Goal: Information Seeking & Learning: Check status

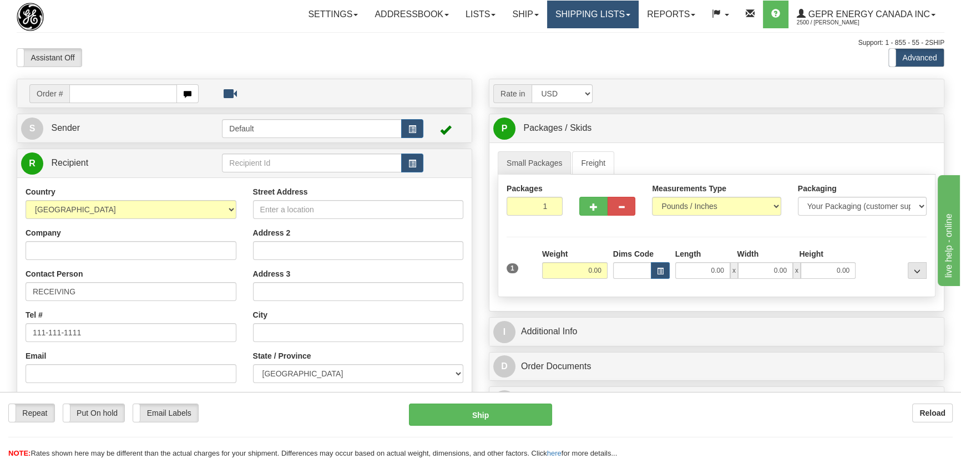
click at [575, 16] on link "Shipping lists" at bounding box center [593, 15] width 92 height 28
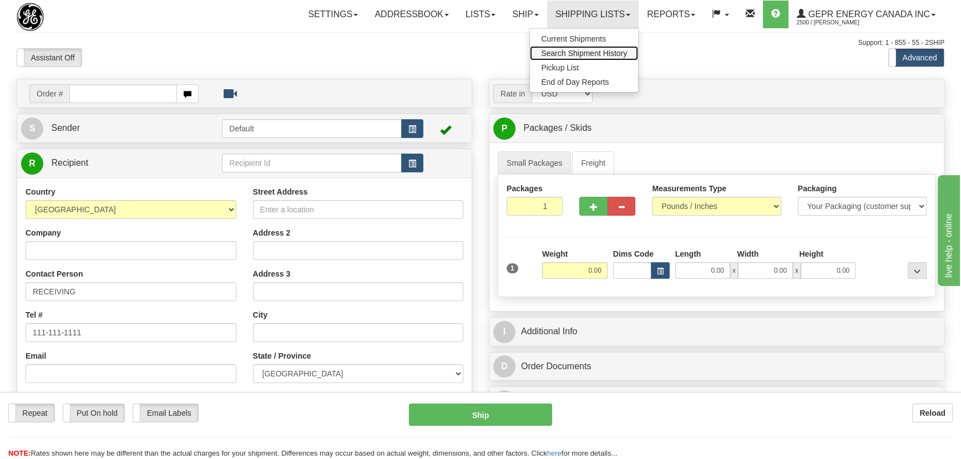
click at [586, 53] on span "Search Shipment History" at bounding box center [584, 53] width 86 height 9
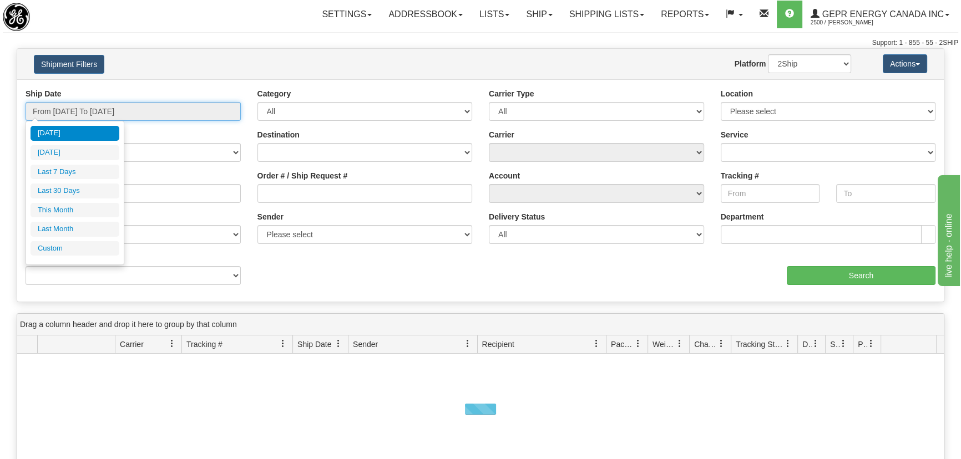
click at [108, 111] on input "From 08/14/2025 To 08/15/2025" at bounding box center [133, 111] width 215 height 19
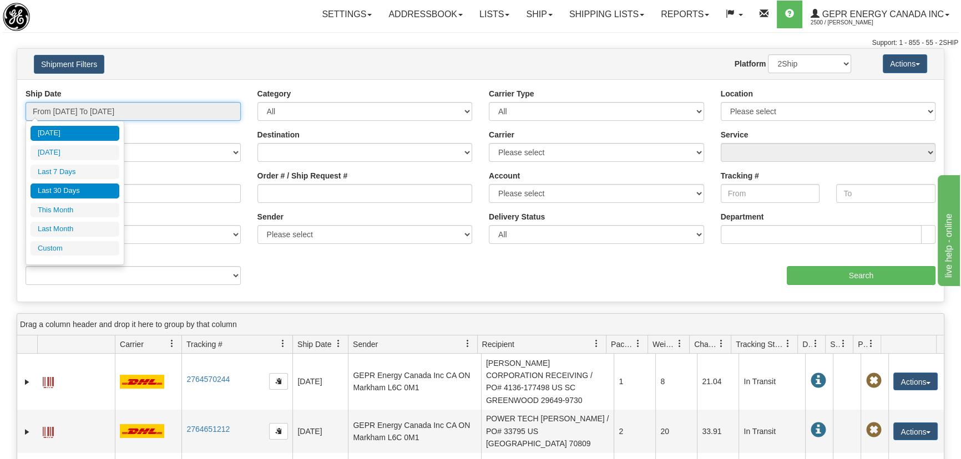
type input "08/14/2025"
type input "08/09/2025"
type input "[DATE]"
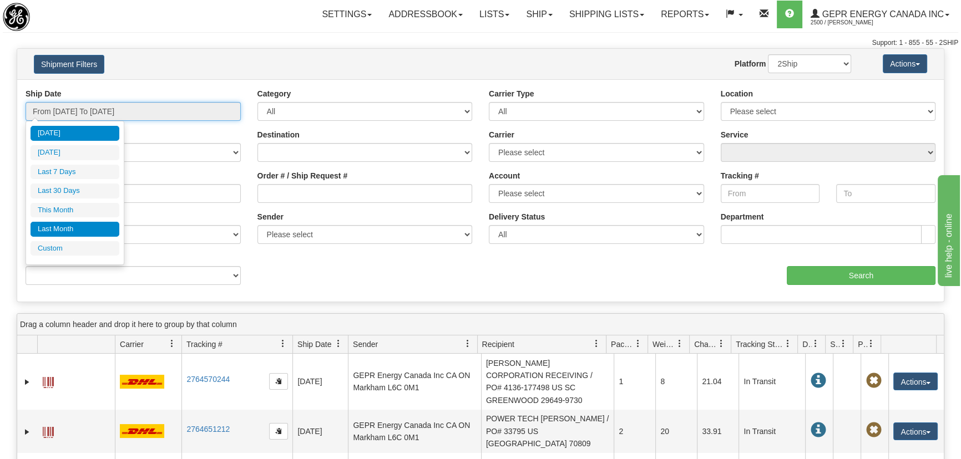
type input "08/01/2025"
type input "08/31/2025"
type input "[DATE]"
type input "07/01/2025"
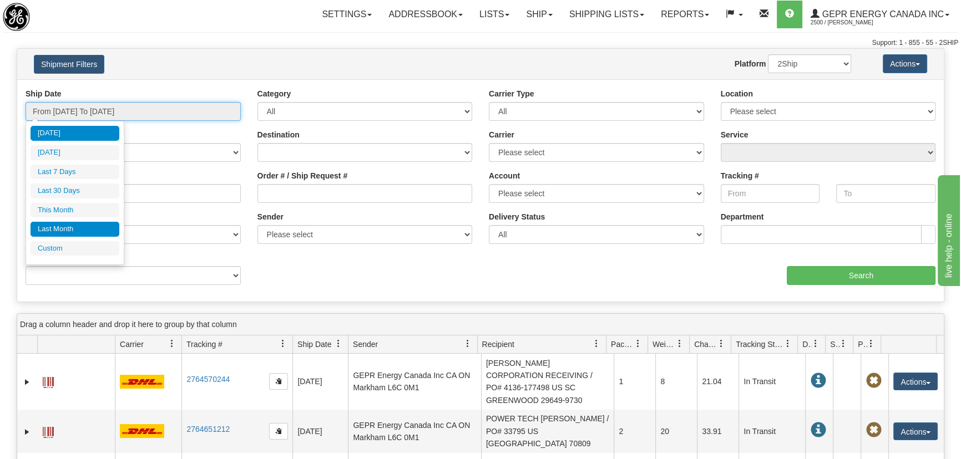
type input "07/31/2025"
type input "[DATE]"
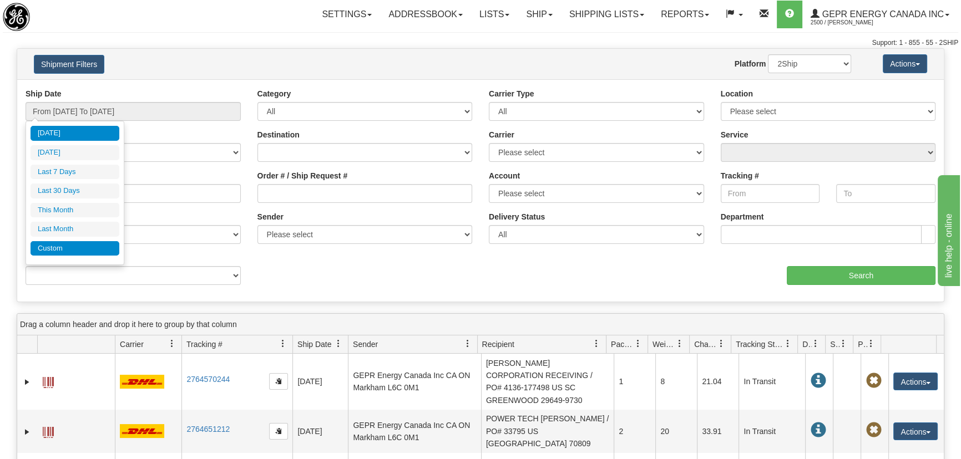
click at [100, 245] on li "Custom" at bounding box center [75, 248] width 89 height 15
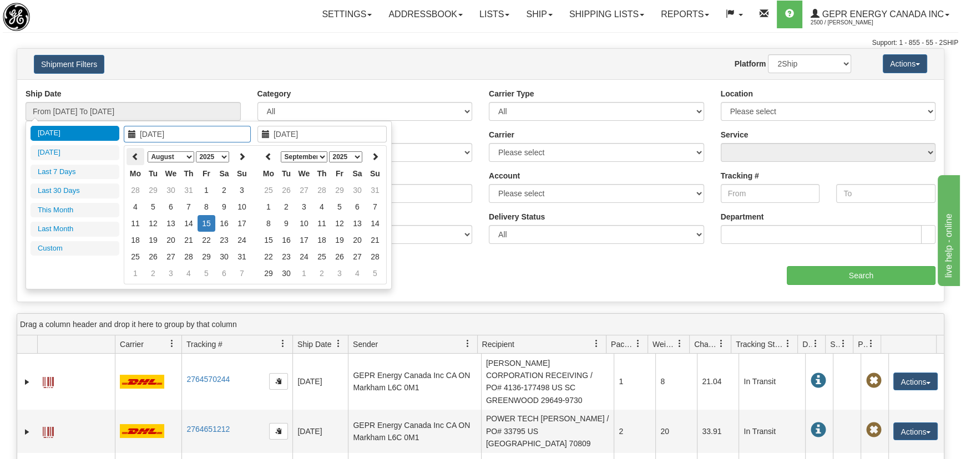
click at [137, 155] on icon at bounding box center [135, 157] width 8 height 8
click at [244, 158] on icon at bounding box center [242, 157] width 8 height 8
click at [244, 156] on icon at bounding box center [242, 157] width 8 height 8
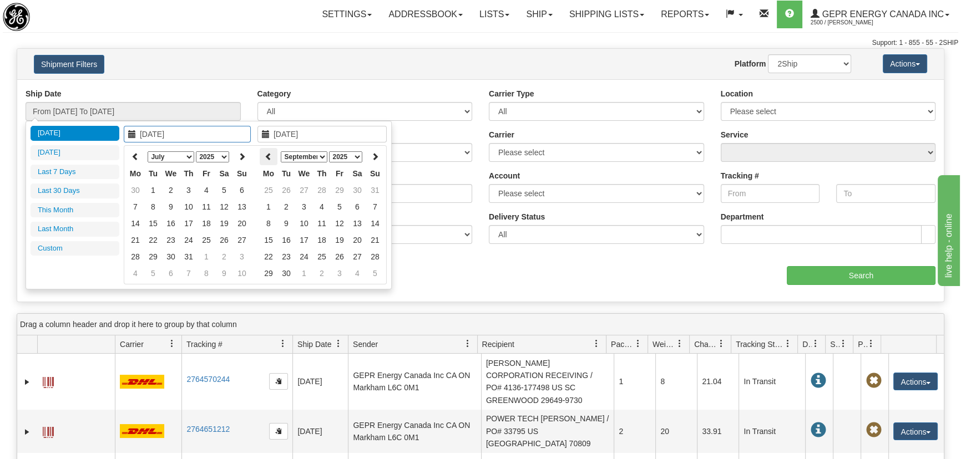
click at [275, 154] on th at bounding box center [269, 156] width 18 height 17
type input "07/01/2025"
click at [154, 189] on td "1" at bounding box center [153, 190] width 18 height 17
click at [268, 156] on icon at bounding box center [269, 157] width 8 height 8
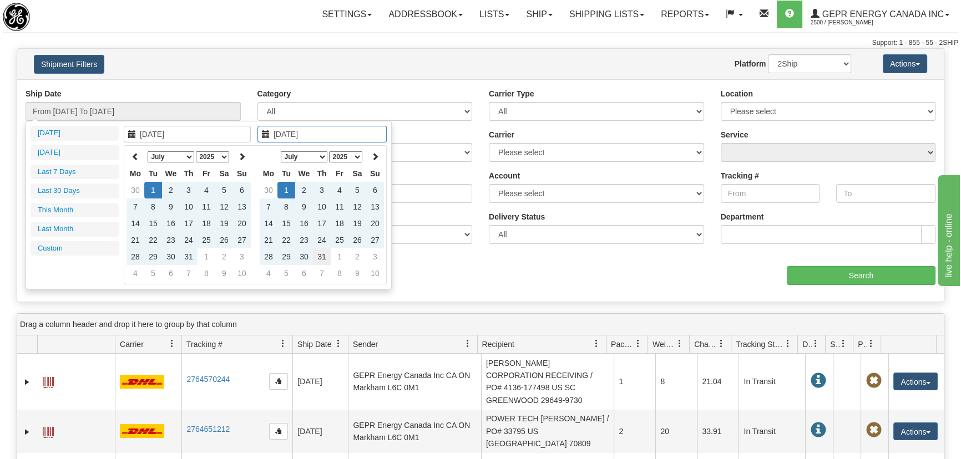
type input "07/31/2025"
click at [322, 255] on td "31" at bounding box center [322, 257] width 18 height 17
type input "From 07/01/2025 To 07/31/2025"
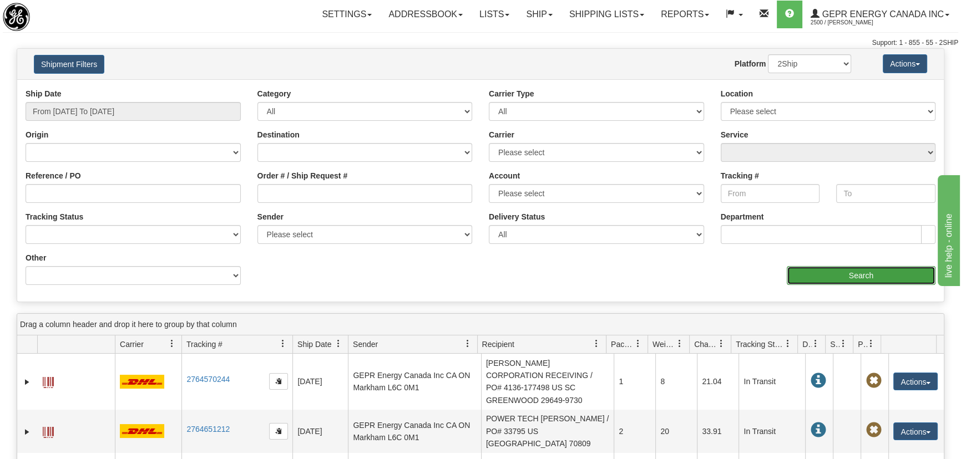
click at [829, 277] on input "Search" at bounding box center [861, 275] width 149 height 19
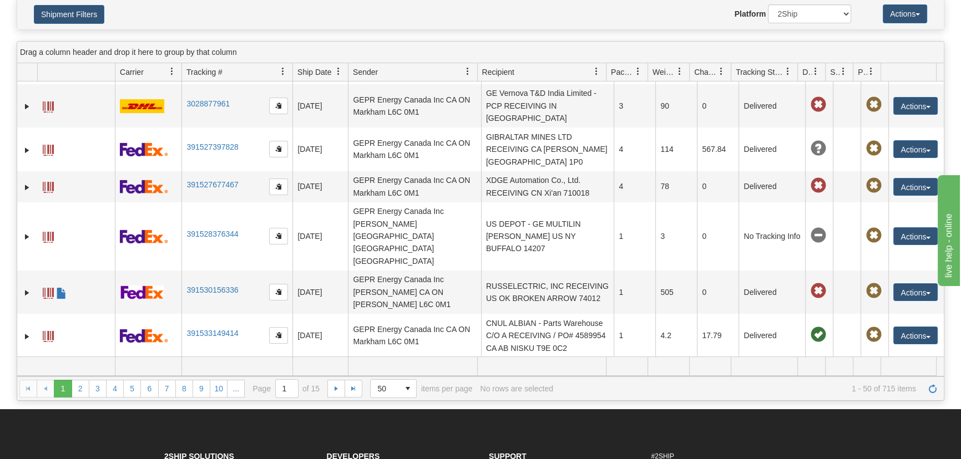
scroll to position [756, 0]
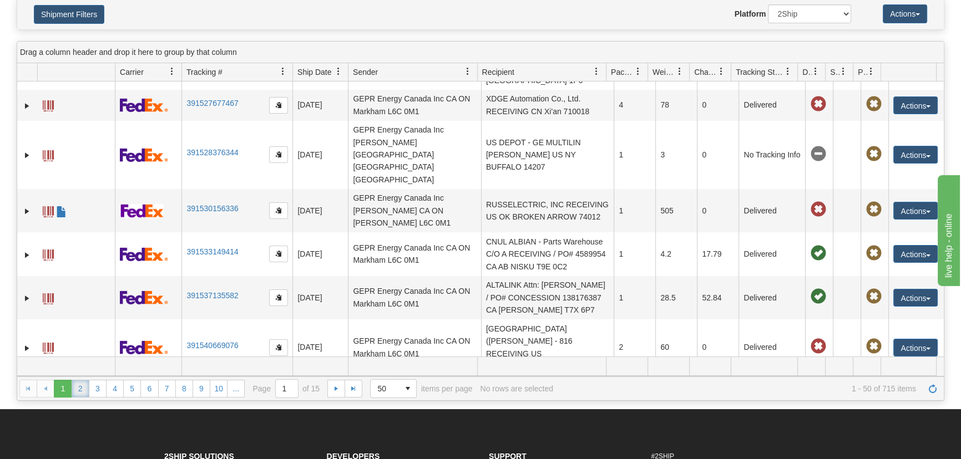
click at [80, 386] on link "2" at bounding box center [81, 389] width 18 height 18
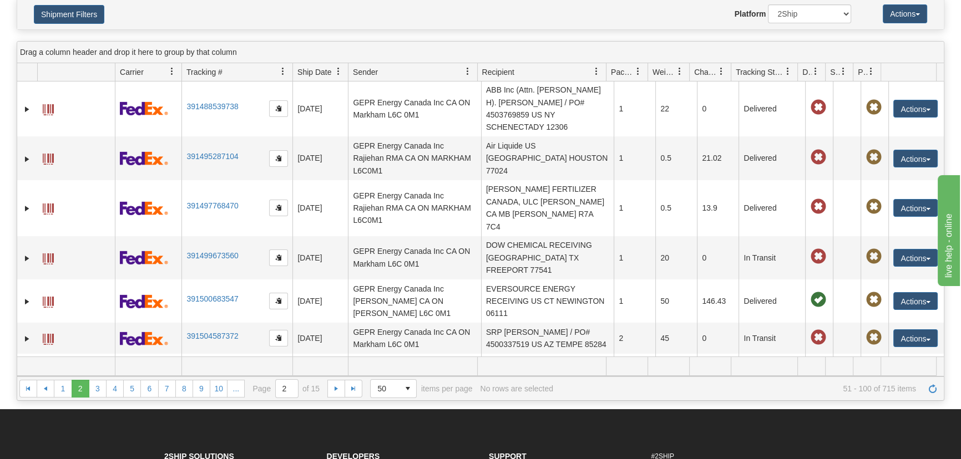
scroll to position [1936, 0]
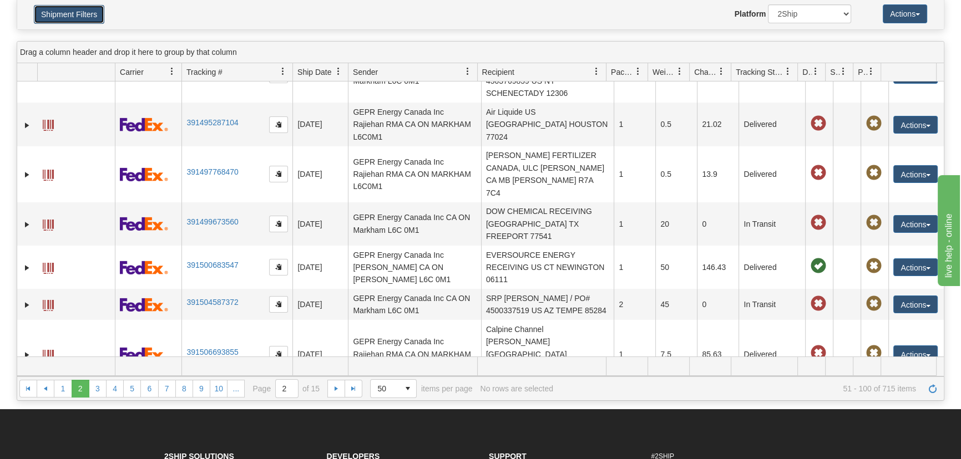
click at [88, 12] on button "Shipment Filters" at bounding box center [69, 14] width 70 height 19
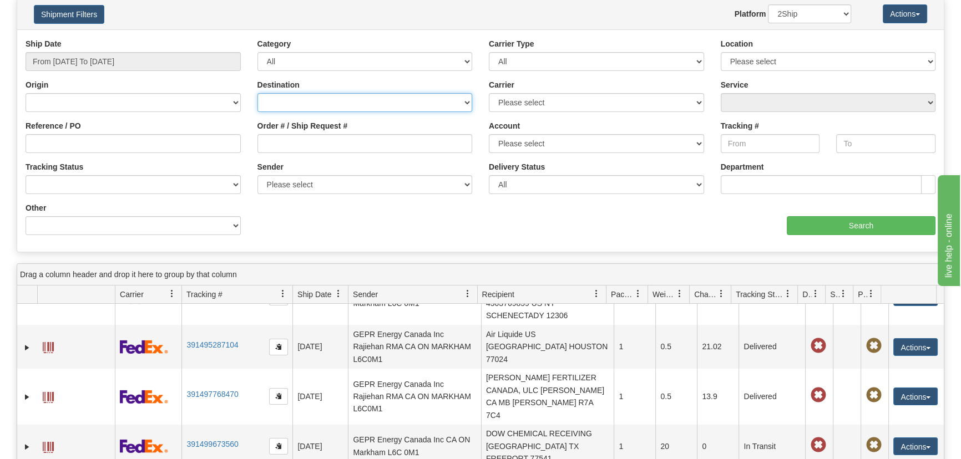
click at [470, 104] on select "Canada United States Mexico Puerto Rico Romania Australia New Zealand SouthAfri…" at bounding box center [364, 102] width 215 height 19
select select "INTL"
click at [257, 93] on select "Canada United States Mexico Puerto Rico Romania Australia New Zealand SouthAfri…" at bounding box center [364, 102] width 215 height 19
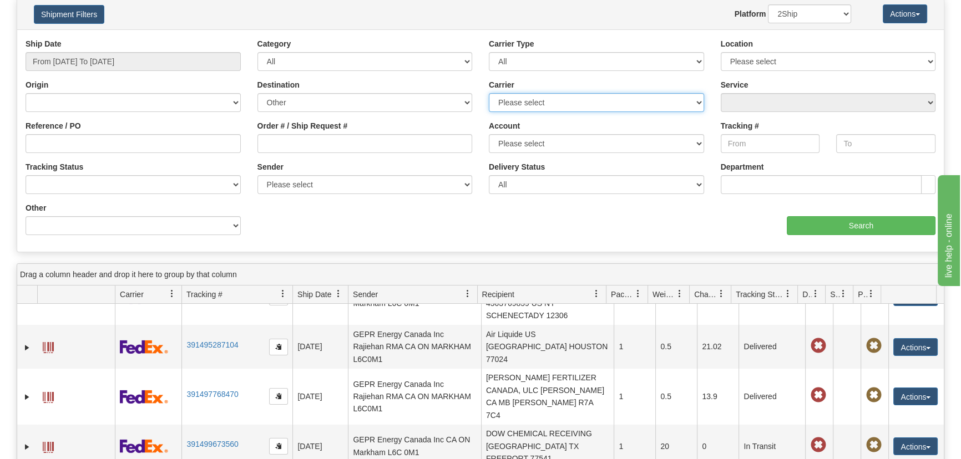
click at [604, 102] on select "Please select 2Ship Today DHL FedEx Express® FedEx® LTL Purolator UPS" at bounding box center [596, 102] width 215 height 19
select select "7"
click at [489, 93] on select "Please select 2Ship Today DHL FedEx Express® FedEx® LTL Purolator UPS" at bounding box center [596, 102] width 215 height 19
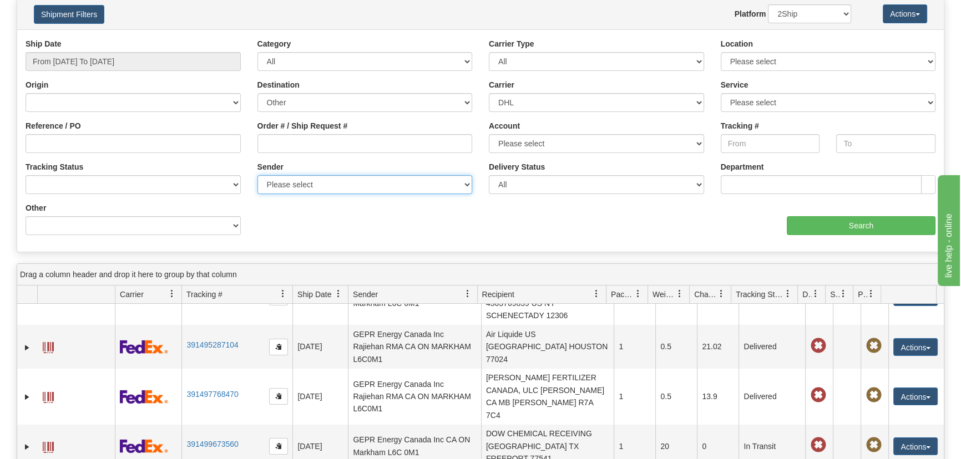
click at [383, 193] on select "Please select GEPR Energy Canada Inc , Brian Salas, (CA)" at bounding box center [364, 184] width 215 height 19
click at [386, 189] on select "Please select GEPR Energy Canada Inc , Brian Salas, (CA)" at bounding box center [364, 184] width 215 height 19
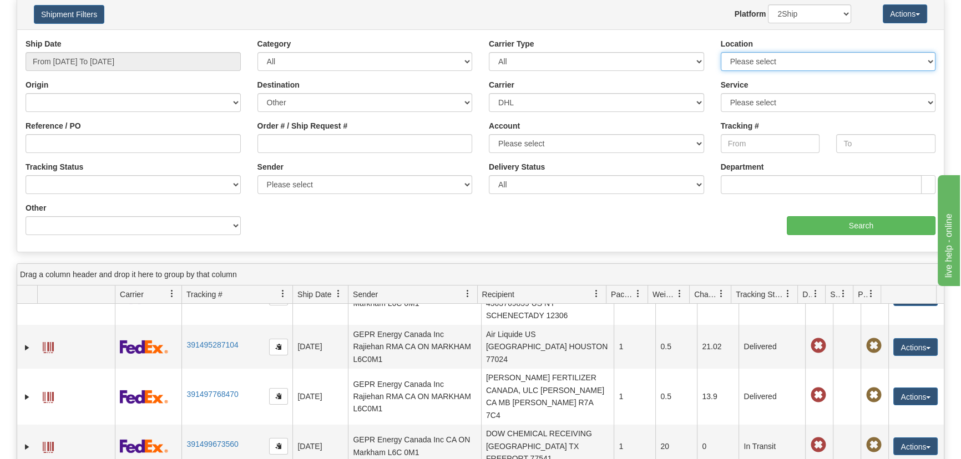
click at [878, 52] on select "Please select MARKHAM L6C 0M1" at bounding box center [828, 61] width 215 height 19
click at [877, 52] on select "Please select MARKHAM L6C 0M1" at bounding box center [828, 61] width 215 height 19
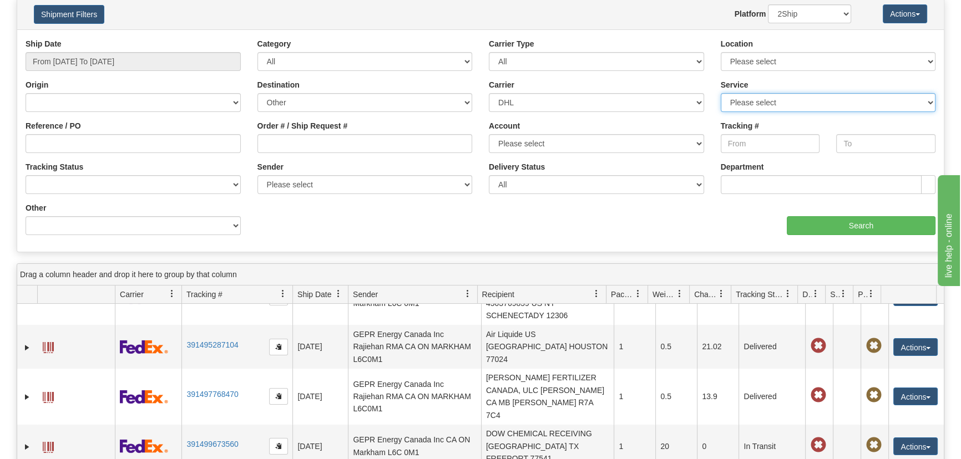
click at [828, 94] on select "Please select CA-CA-N-Domestic Express CA-INTL-0-Logistics Services CA-INTL-1-C…" at bounding box center [828, 102] width 215 height 19
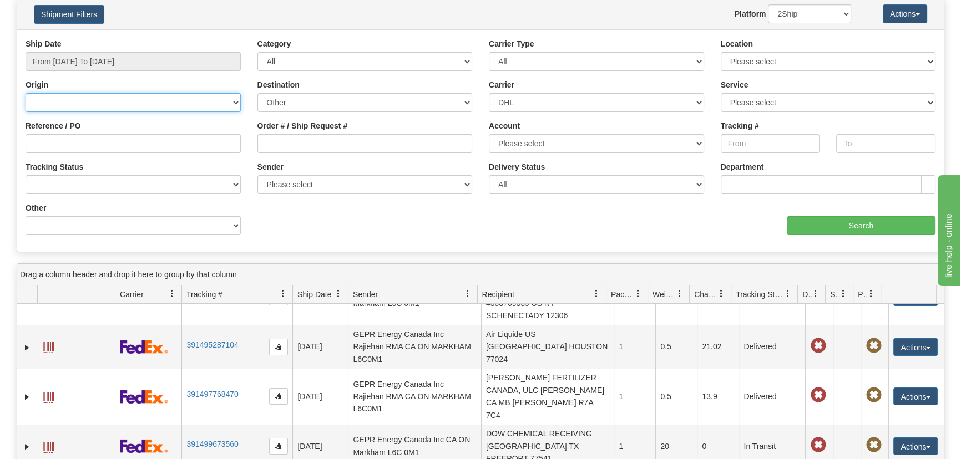
click at [210, 110] on select "Canada United States Mexico Puerto Rico Romania Australia New Zealand SouthAfri…" at bounding box center [133, 102] width 215 height 19
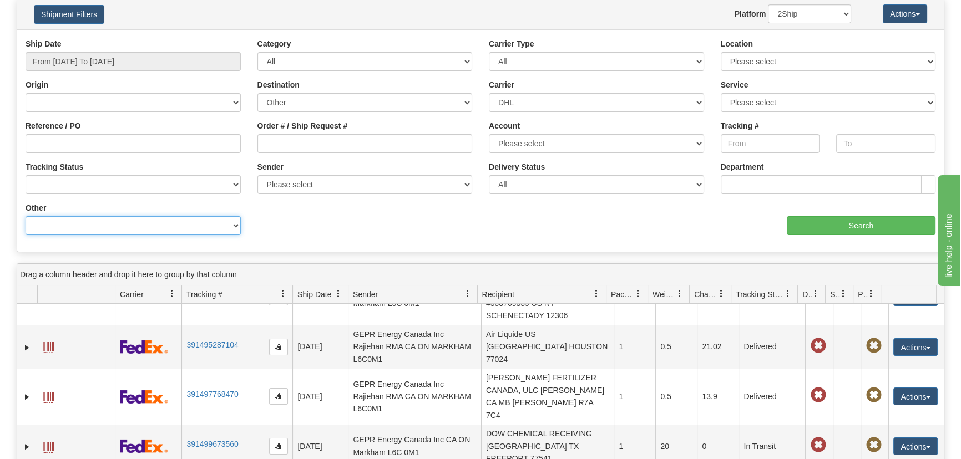
click at [227, 216] on select "Billing Account # Billing Type BOL # (LTL) Commodity Or Documents Consolidation…" at bounding box center [133, 225] width 215 height 19
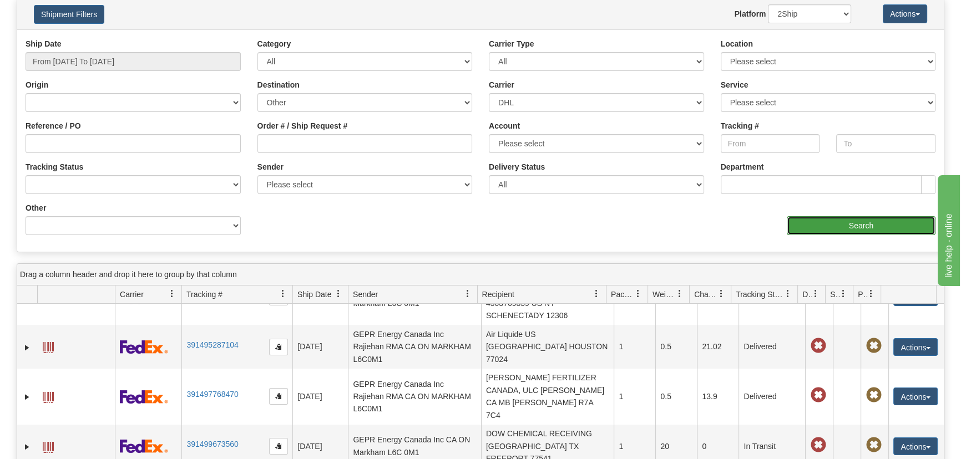
click at [830, 225] on input "Search" at bounding box center [861, 225] width 149 height 19
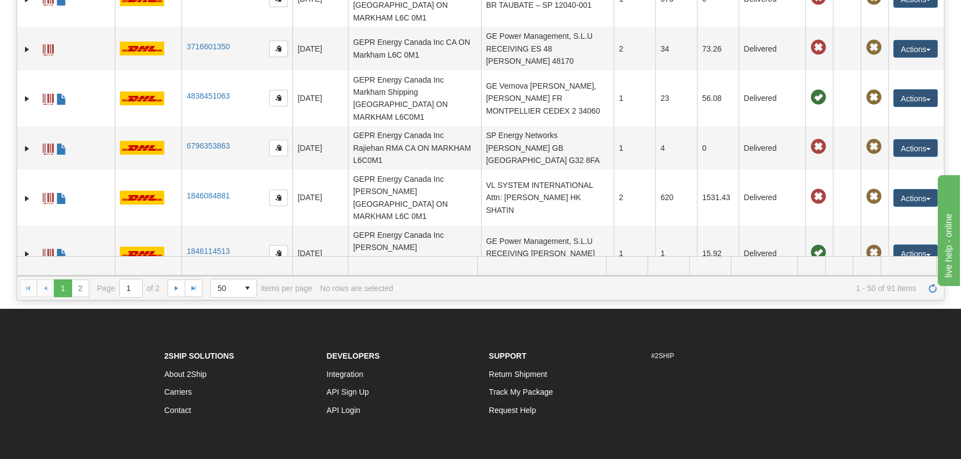
scroll to position [151, 0]
click at [80, 287] on link "2" at bounding box center [81, 288] width 18 height 18
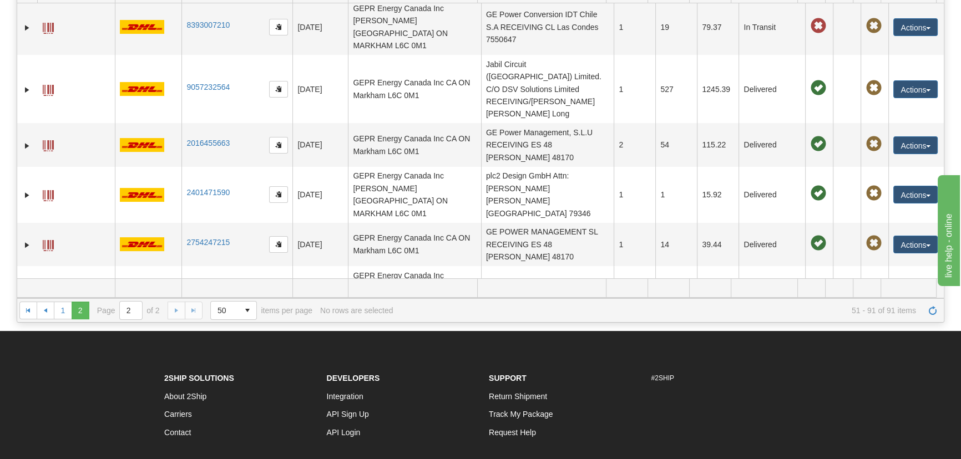
scroll to position [0, 0]
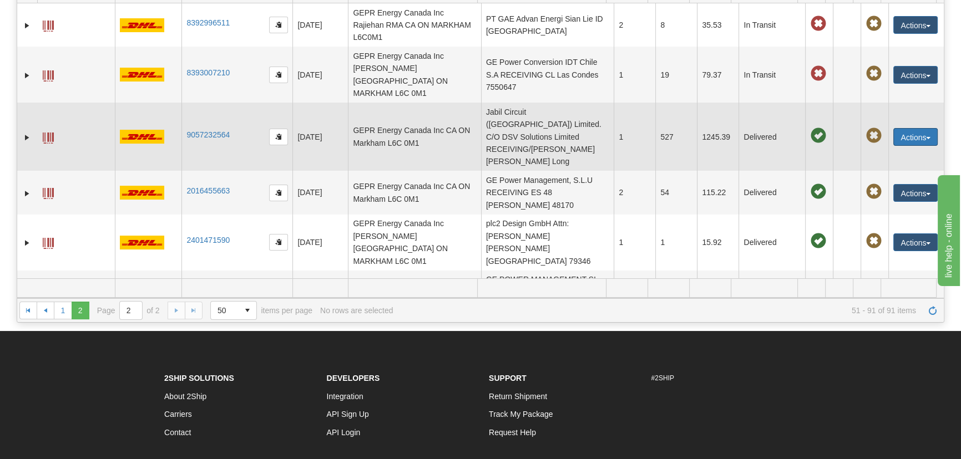
click at [916, 128] on button "Actions" at bounding box center [915, 137] width 44 height 18
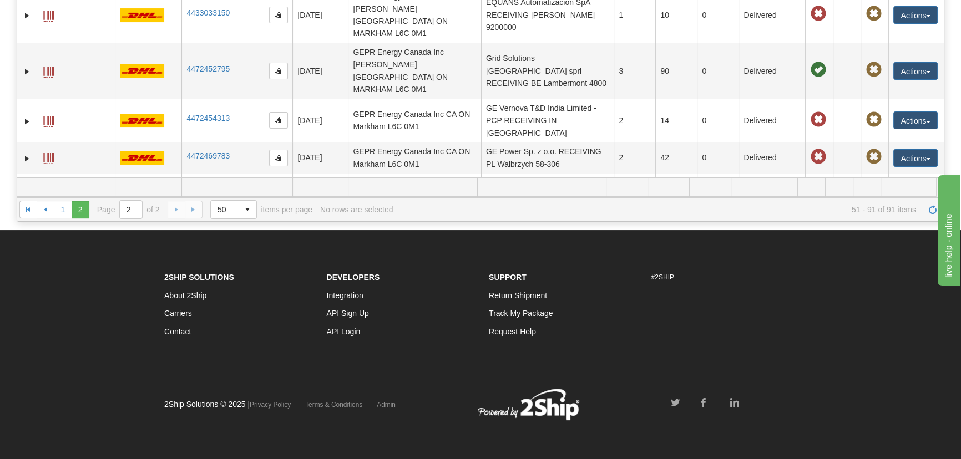
scroll to position [1407, 0]
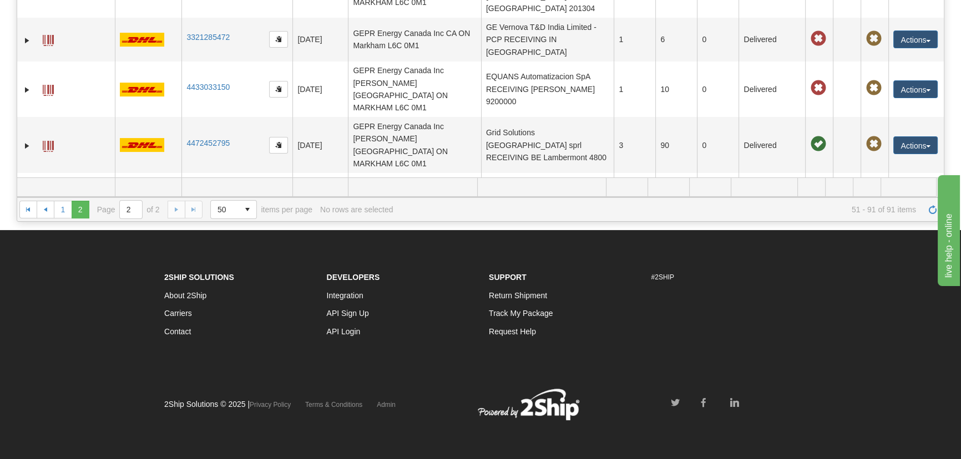
click at [904, 298] on button "Actions" at bounding box center [915, 307] width 44 height 18
click at [826, 327] on footer "2Ship Solutions About 2Ship Carriers Contact Developers Integration API Sign Up…" at bounding box center [480, 345] width 961 height 230
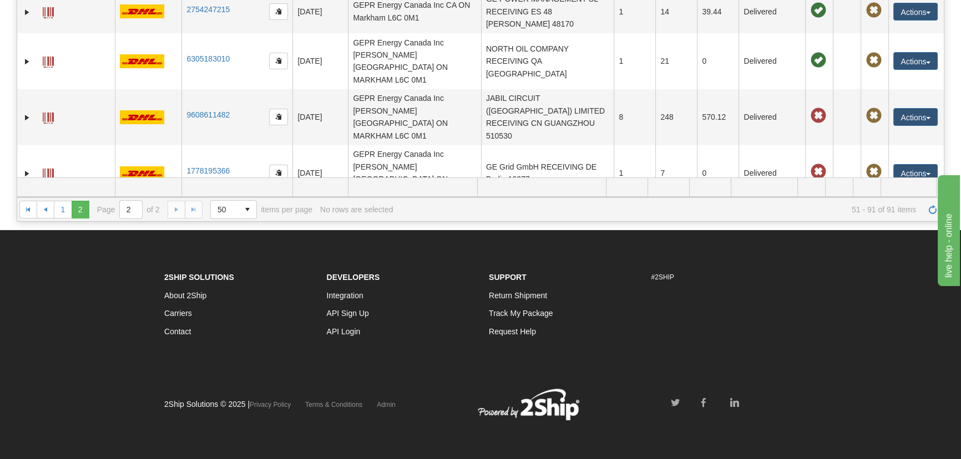
scroll to position [146, 0]
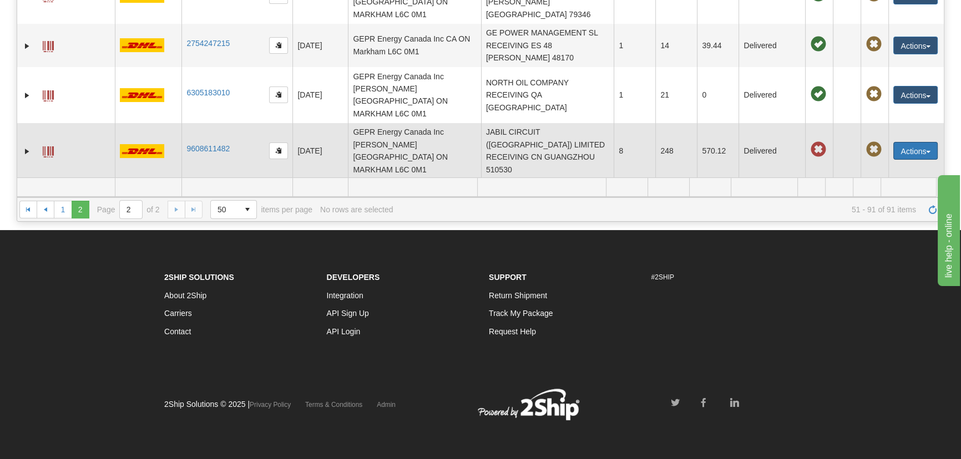
click at [914, 142] on button "Actions" at bounding box center [915, 151] width 44 height 18
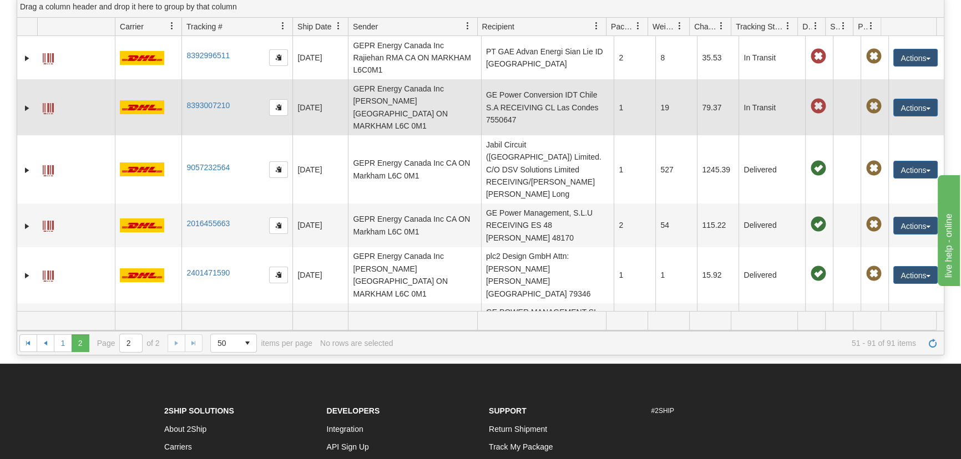
scroll to position [78, 0]
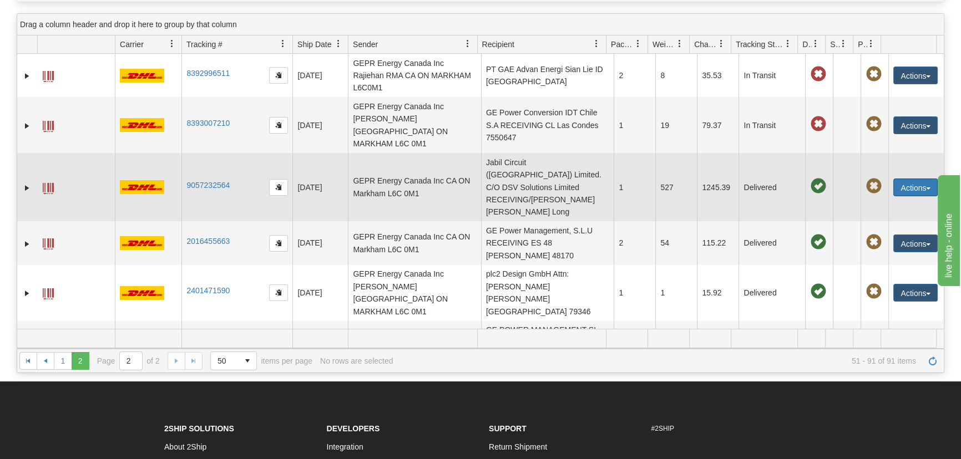
click at [913, 179] on button "Actions" at bounding box center [915, 188] width 44 height 18
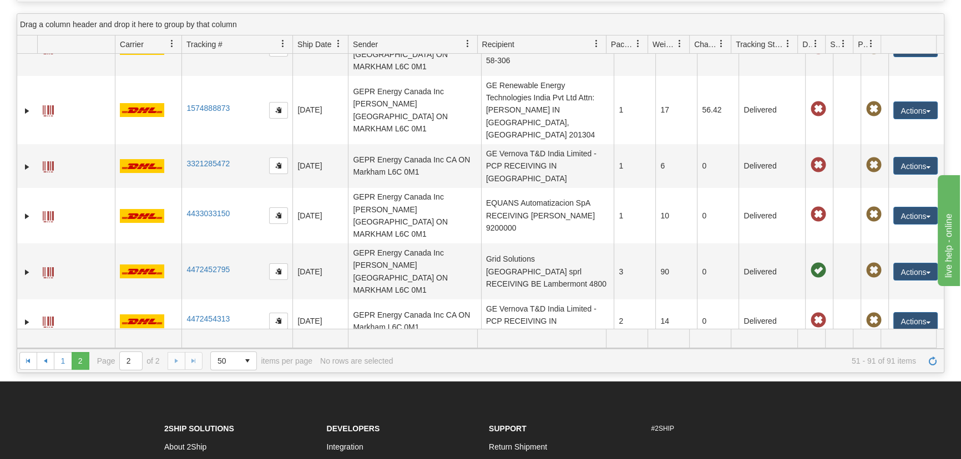
scroll to position [1407, 0]
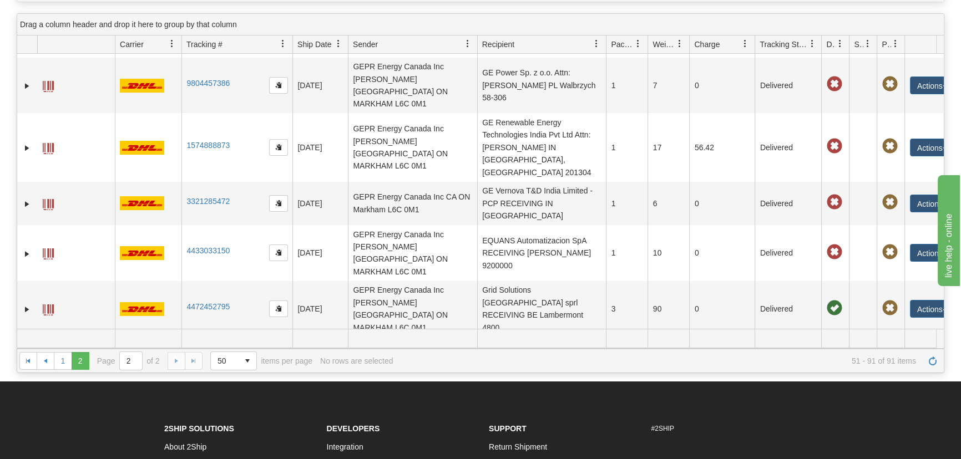
drag, startPoint x: 729, startPoint y: 41, endPoint x: 754, endPoint y: 45, distance: 25.9
click at [754, 45] on div "Id Client Id Carrier Tracking # Pro Number Ship Date Label Generation Date Send…" at bounding box center [476, 45] width 919 height 18
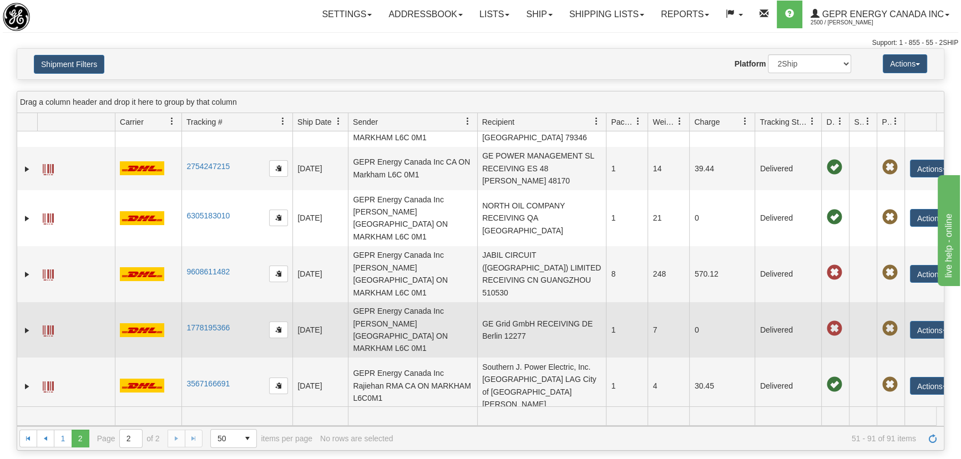
scroll to position [0, 0]
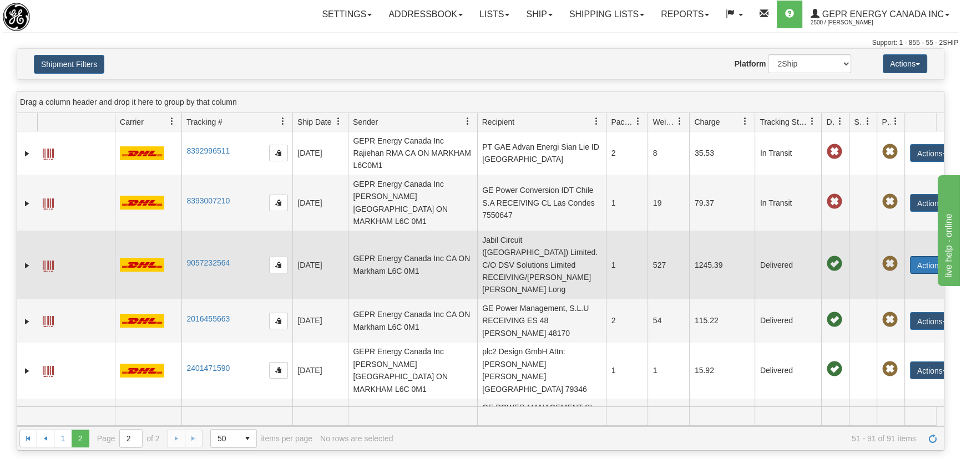
click at [928, 256] on button "Actions" at bounding box center [932, 265] width 44 height 18
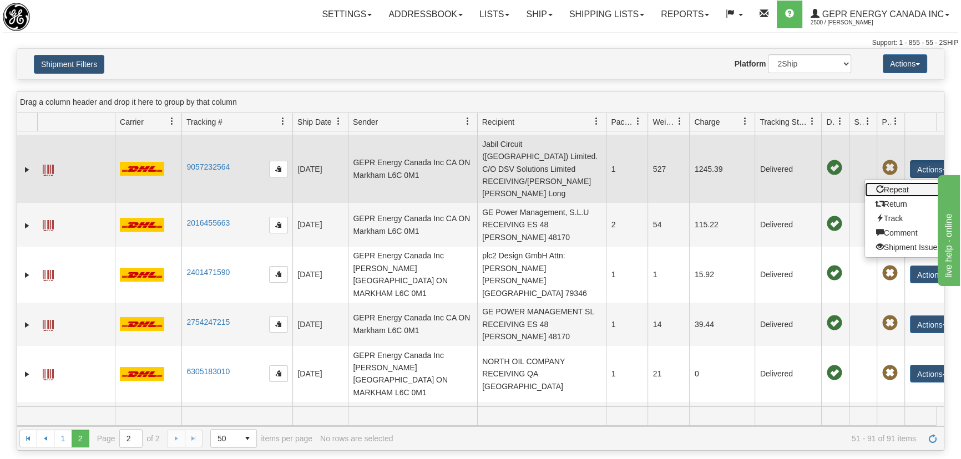
scroll to position [100, 0]
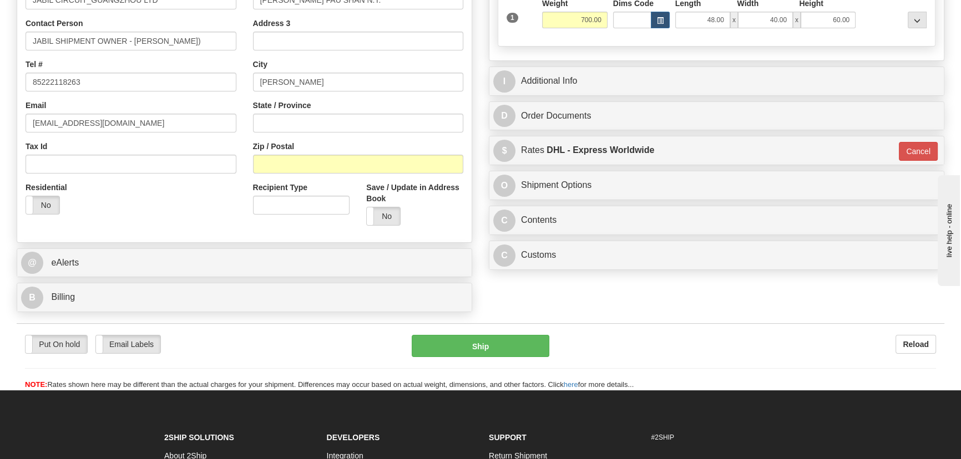
scroll to position [252, 0]
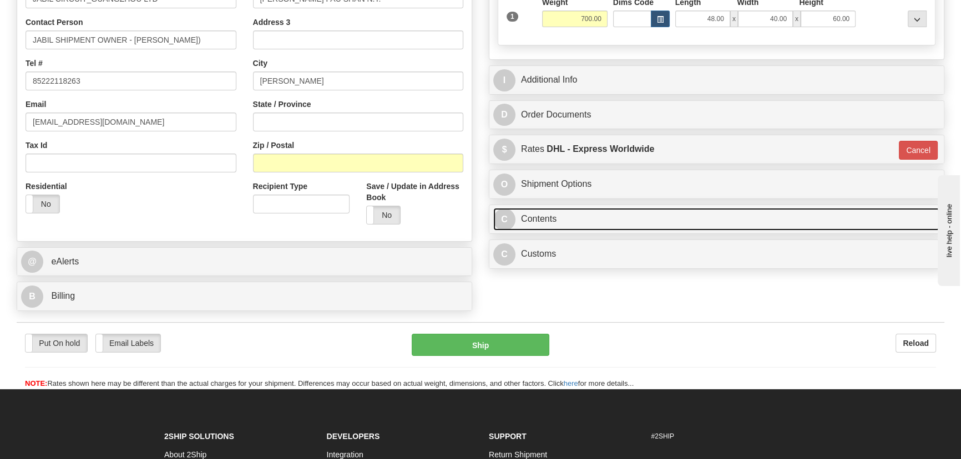
click at [723, 216] on link "C Contents" at bounding box center [716, 219] width 447 height 23
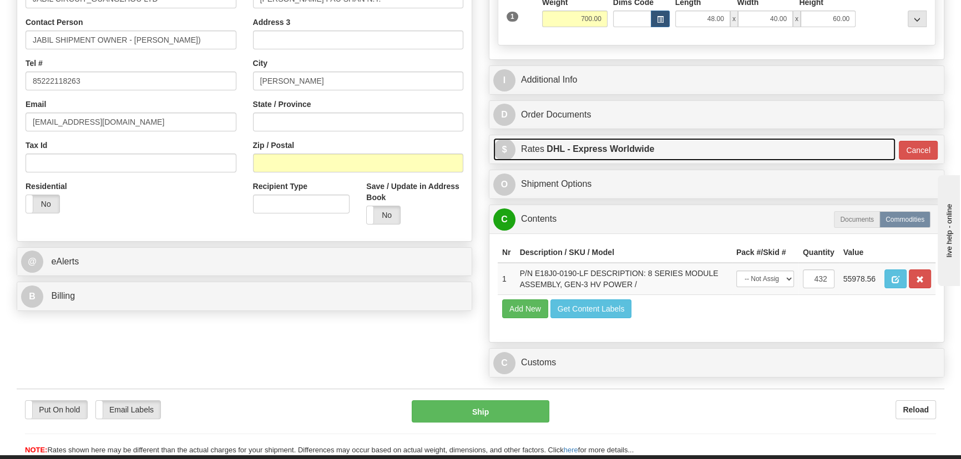
click at [795, 148] on link "$ Rates DHL - Express Worldwide" at bounding box center [694, 149] width 402 height 23
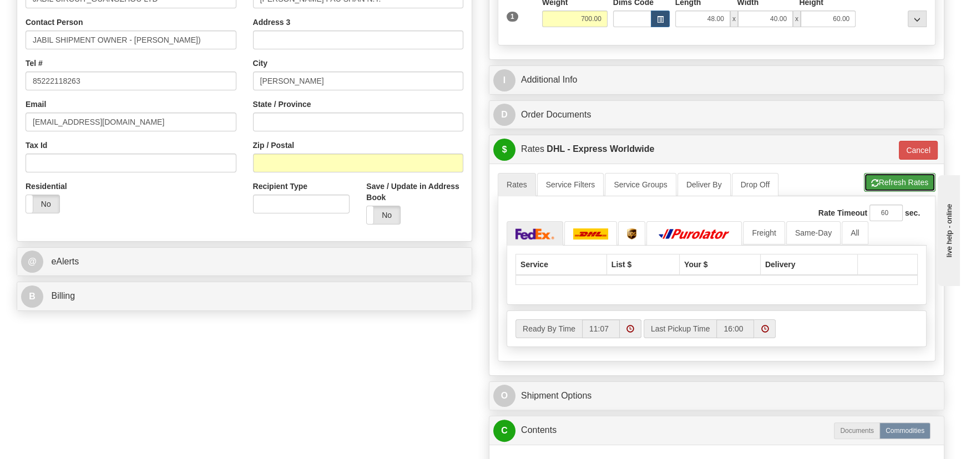
click at [882, 182] on button "Refresh Rates" at bounding box center [900, 182] width 72 height 19
type input "P"
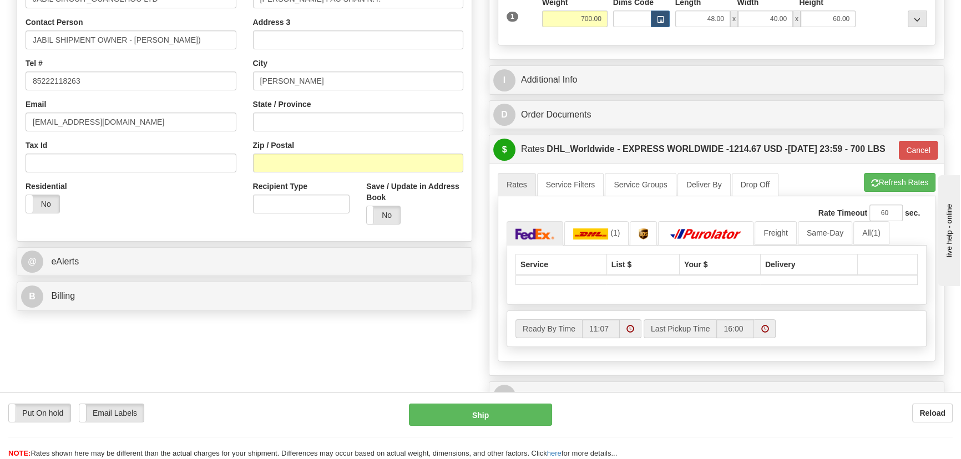
click at [607, 221] on div "Rate Timeout 60 sec. P" at bounding box center [716, 213] width 420 height 17
click at [611, 237] on span "(1)" at bounding box center [614, 233] width 9 height 9
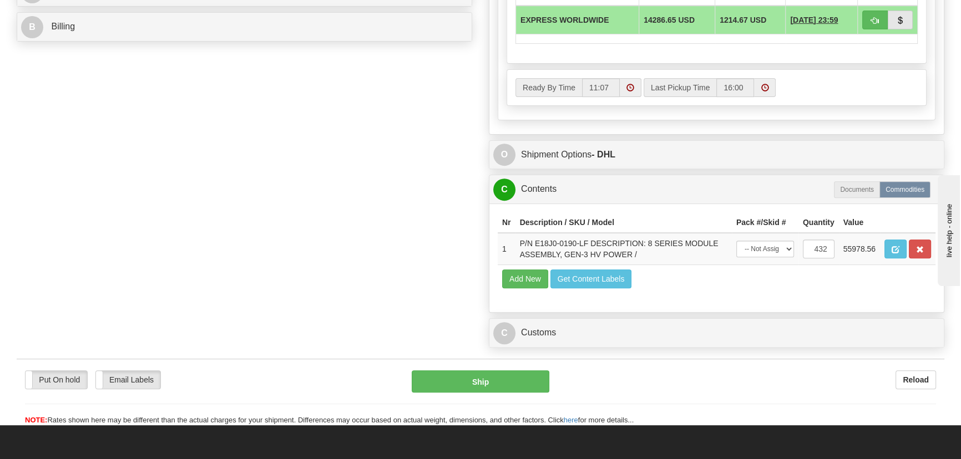
scroll to position [555, 0]
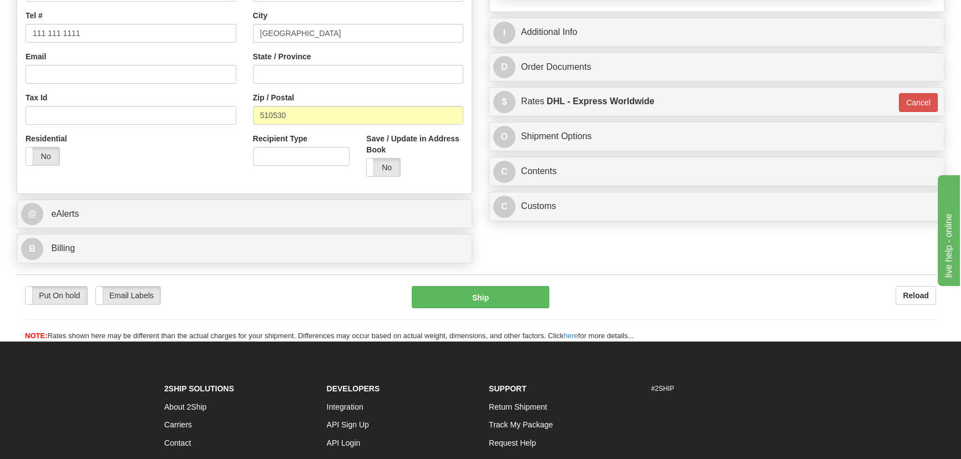
scroll to position [302, 0]
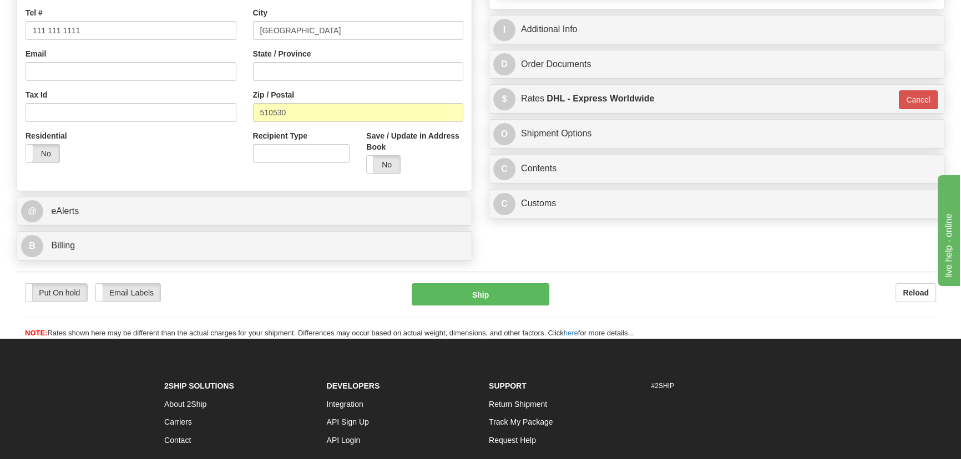
click at [786, 155] on div "C Contents Documents Commodities" at bounding box center [716, 169] width 454 height 28
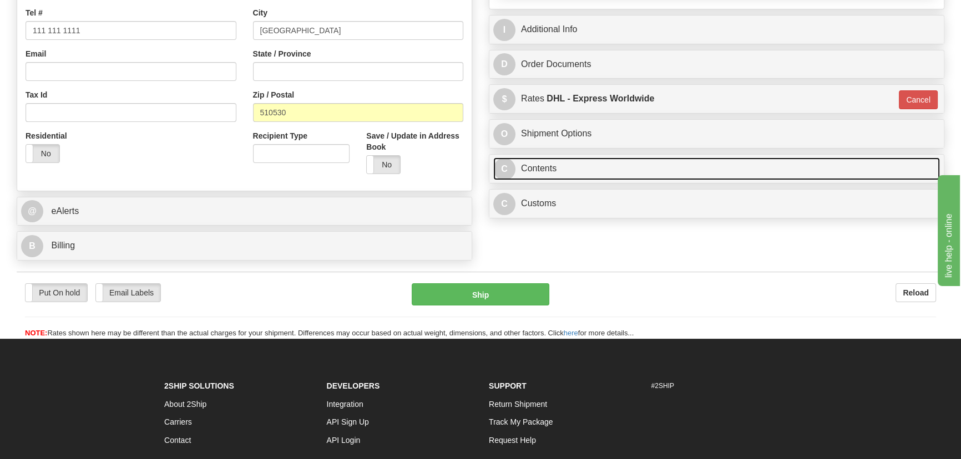
click at [791, 166] on link "C Contents" at bounding box center [716, 169] width 447 height 23
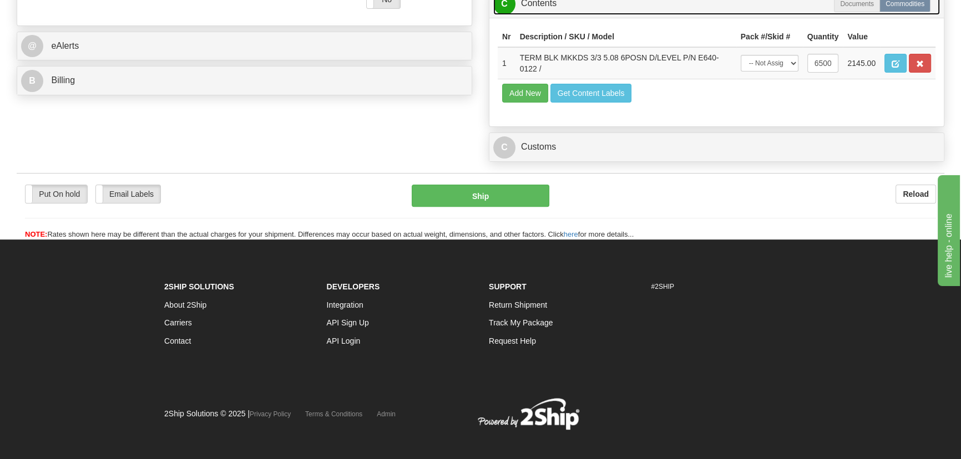
scroll to position [478, 0]
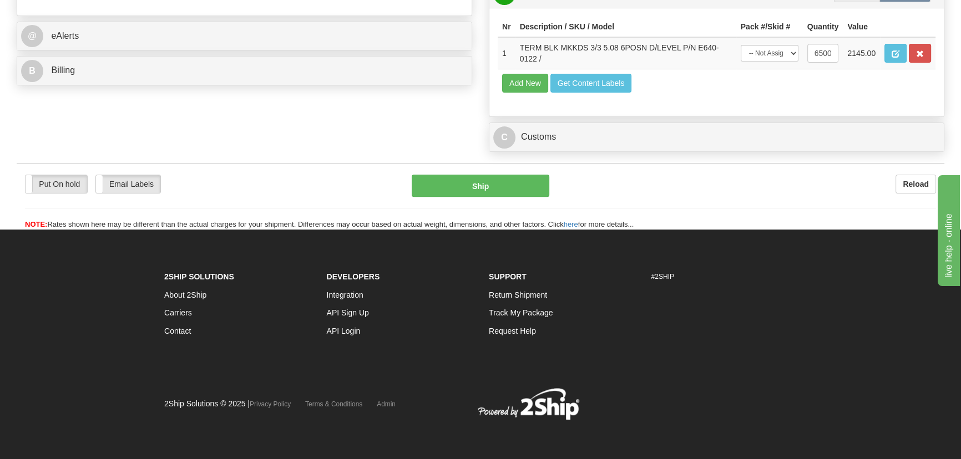
click at [302, 56] on div "B Billing Billing types cannot be changed when using Sendle. Freight Costs will…" at bounding box center [244, 70] width 455 height 29
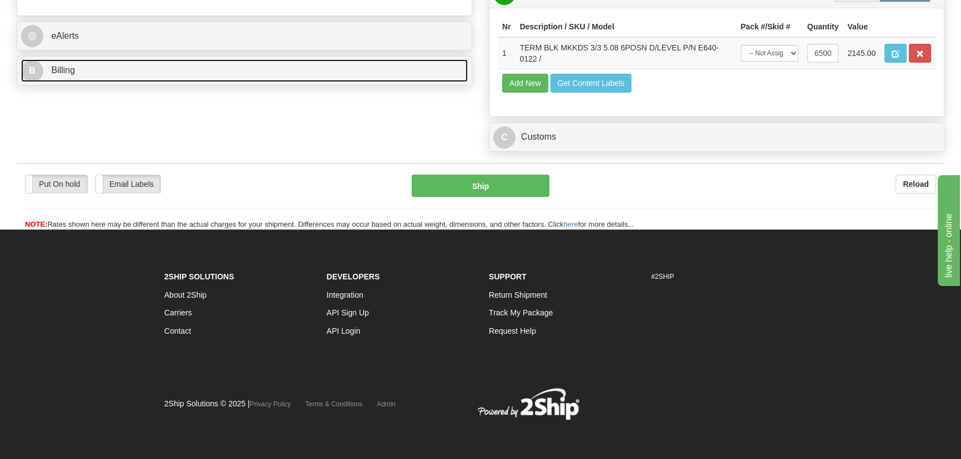
click at [296, 65] on link "B Billing" at bounding box center [244, 70] width 447 height 23
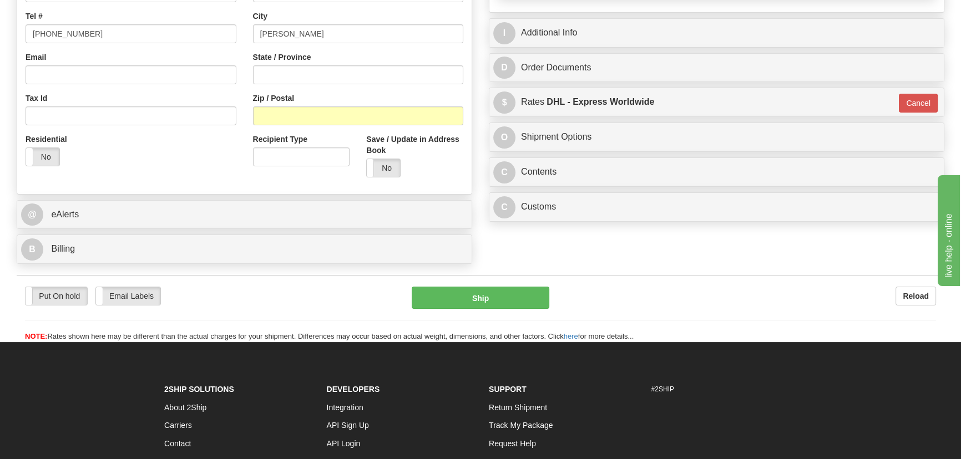
scroll to position [302, 0]
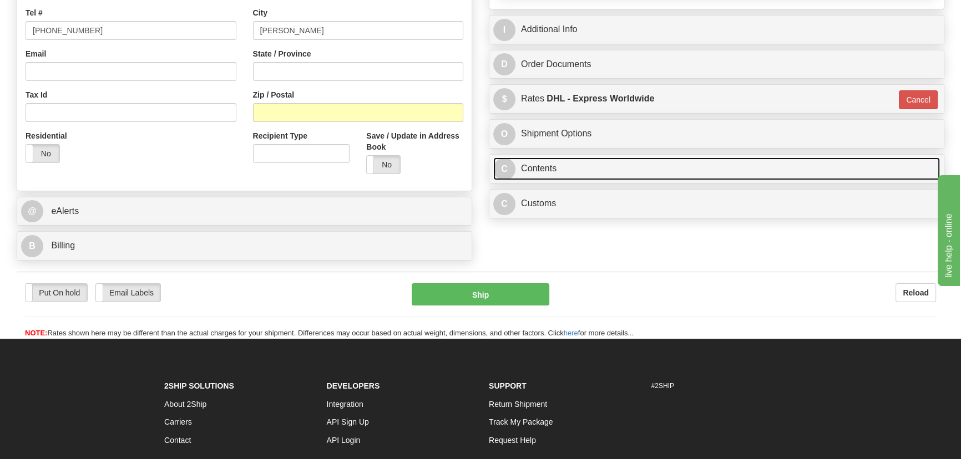
click at [788, 166] on link "C Contents" at bounding box center [716, 169] width 447 height 23
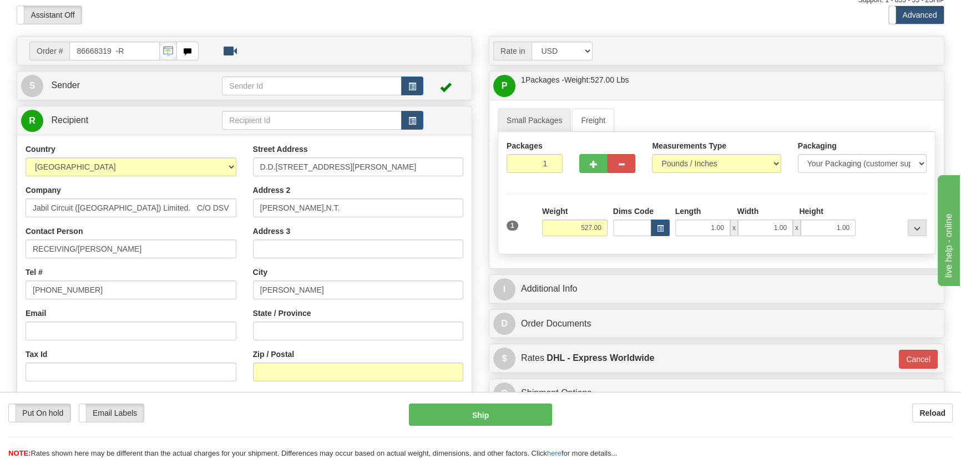
scroll to position [252, 0]
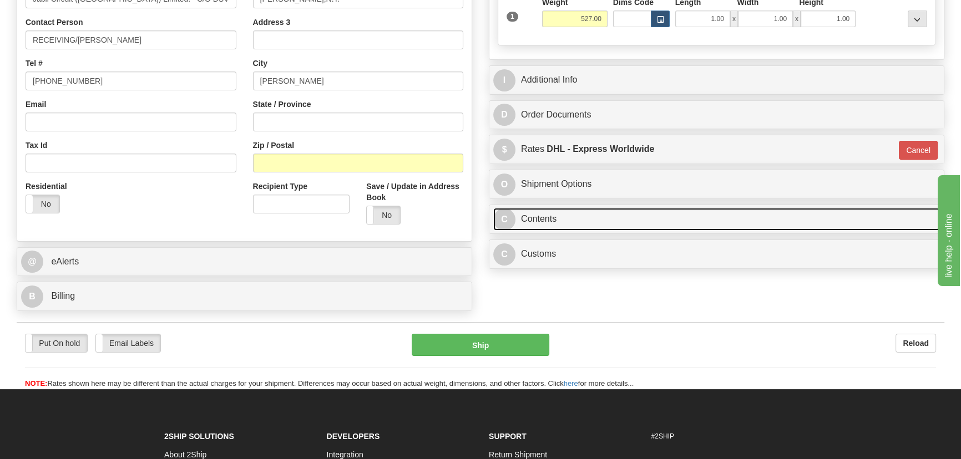
click at [774, 226] on link "C Contents" at bounding box center [716, 219] width 447 height 23
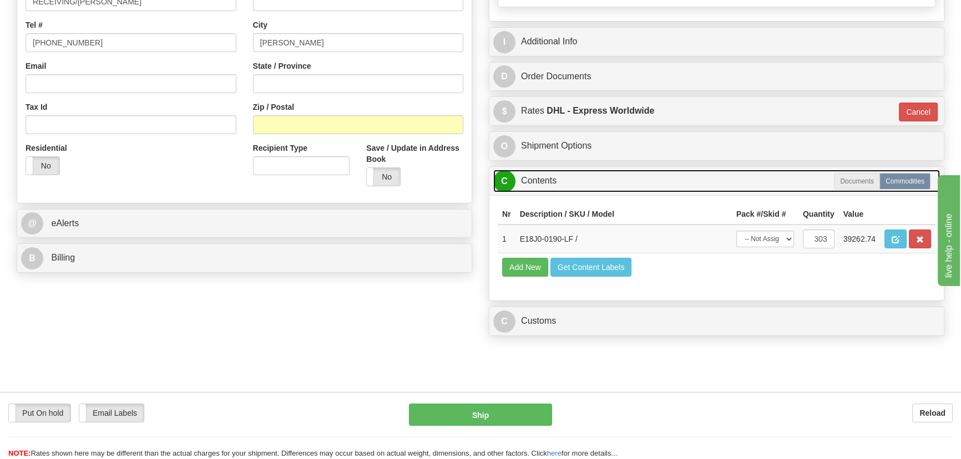
scroll to position [302, 0]
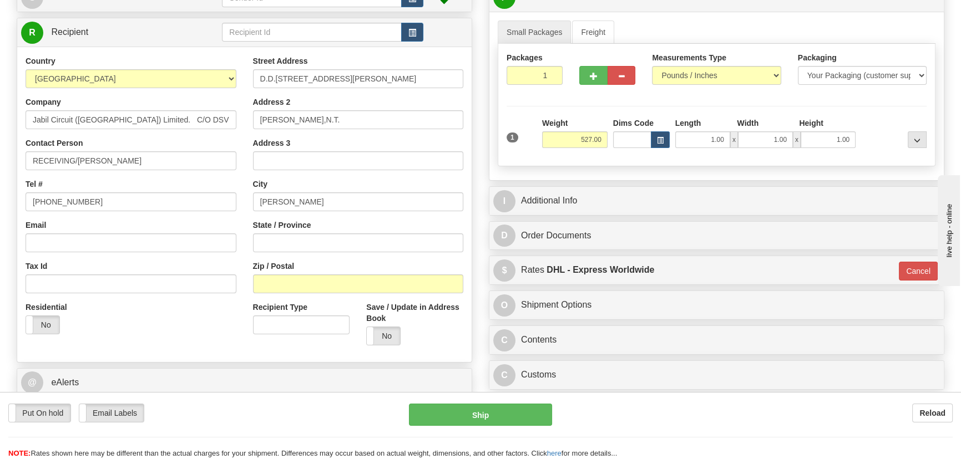
scroll to position [151, 0]
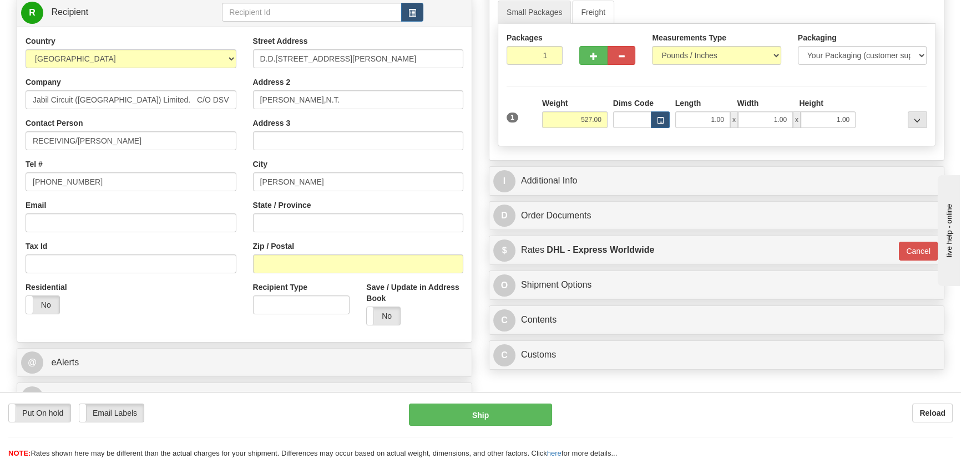
click at [758, 237] on div "$ Rates DHL - Express Worldwide Cancel" at bounding box center [716, 250] width 454 height 28
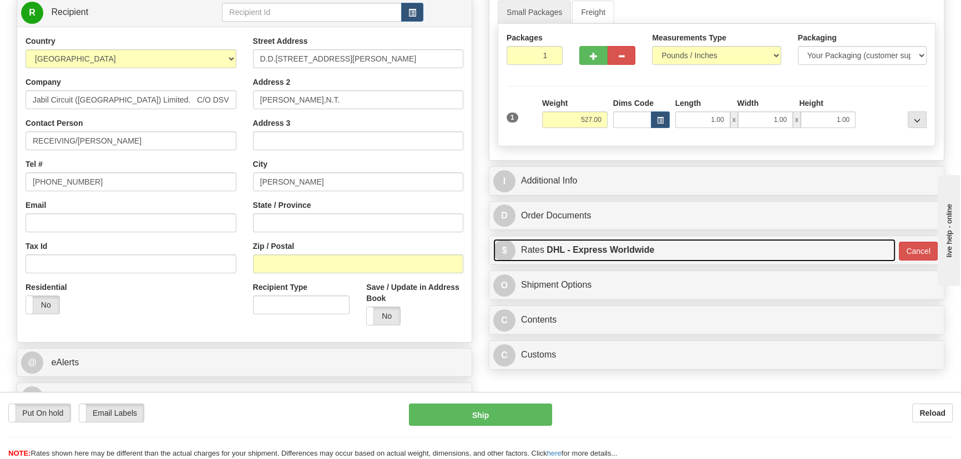
click at [759, 248] on link "$ Rates DHL - Express Worldwide" at bounding box center [694, 250] width 402 height 23
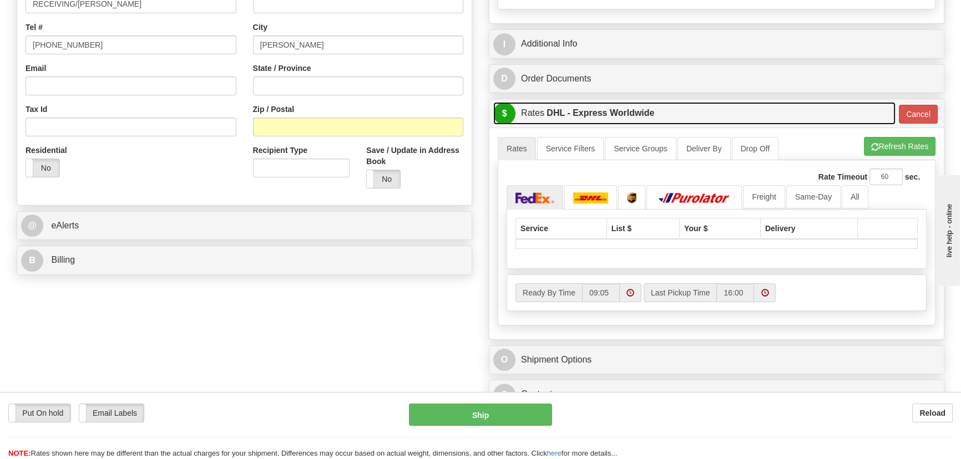
scroll to position [302, 0]
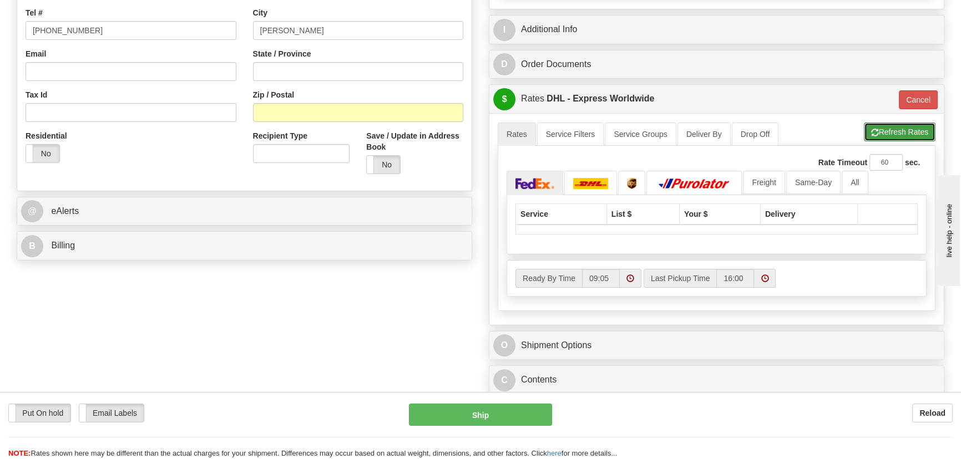
click at [894, 138] on button "Refresh Rates" at bounding box center [900, 132] width 72 height 19
type input "P"
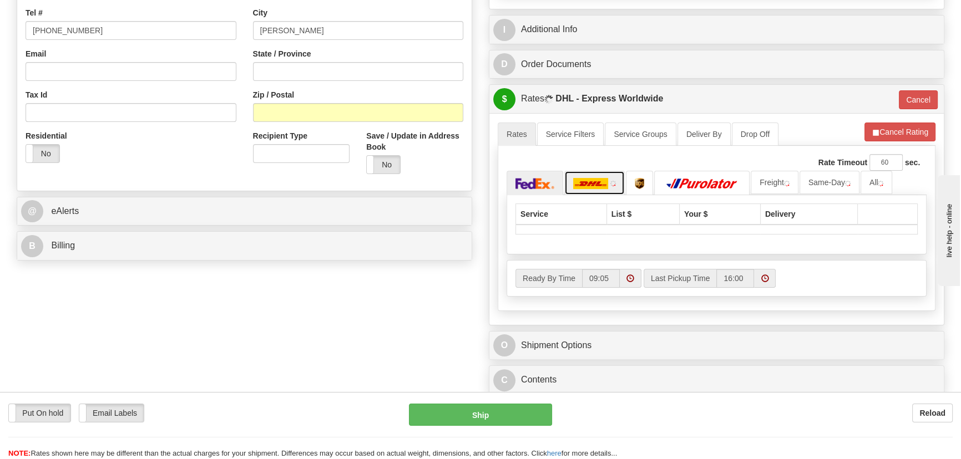
click at [589, 185] on img at bounding box center [591, 183] width 36 height 11
